Goal: Browse casually: Explore the website without a specific task or goal

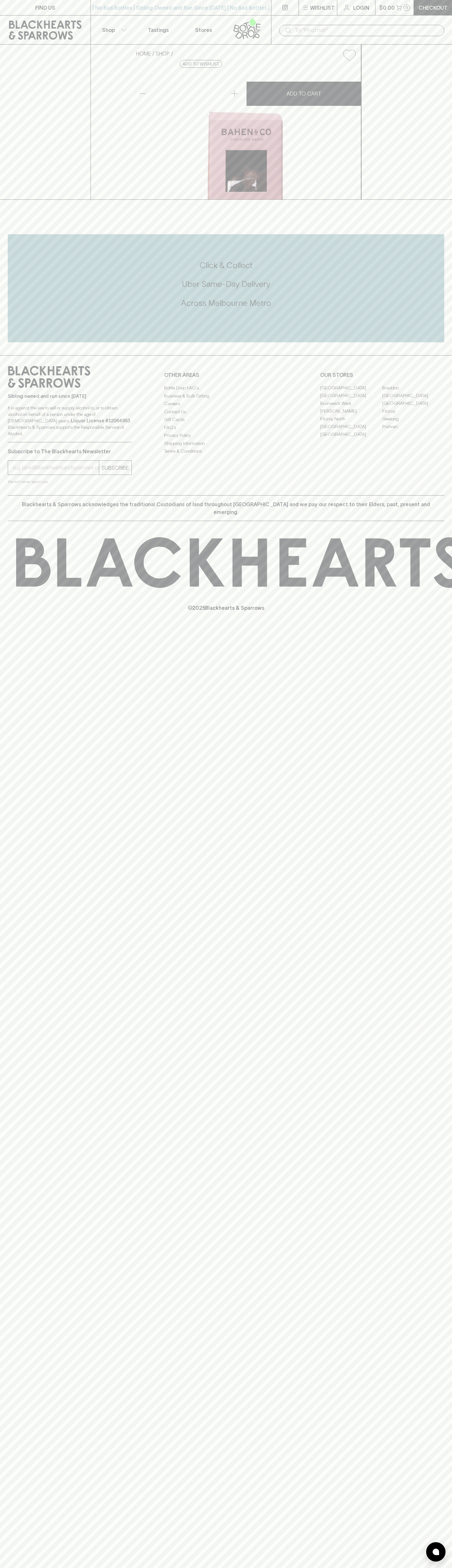
click at [144, 15] on div "| No Bad Bottles | Sibling Owned and Run Since 2006 | No Bad Bottles | Sibling …" at bounding box center [180, 7] width 181 height 15
click at [436, 1460] on div "FIND US | No Bad Bottles | Sibling Owned and Run Since 2006 | No Bad Bottles | …" at bounding box center [226, 784] width 452 height 1568
click at [442, 1567] on html "FIND US | No Bad Bottles | Sibling Owned and Run Since 2006 | No Bad Bottles | …" at bounding box center [226, 784] width 452 height 1568
click at [12, 342] on div "Click & Collect Uber Same-Day Delivery Across Melbourne Metro" at bounding box center [226, 289] width 436 height 108
